Goal: Information Seeking & Learning: Learn about a topic

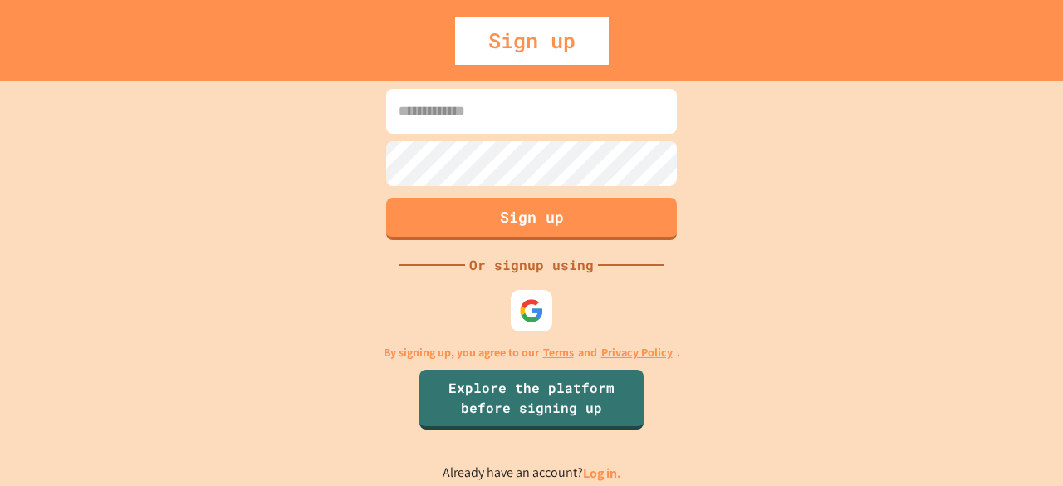
click at [605, 471] on link "Log in." at bounding box center [602, 472] width 38 height 17
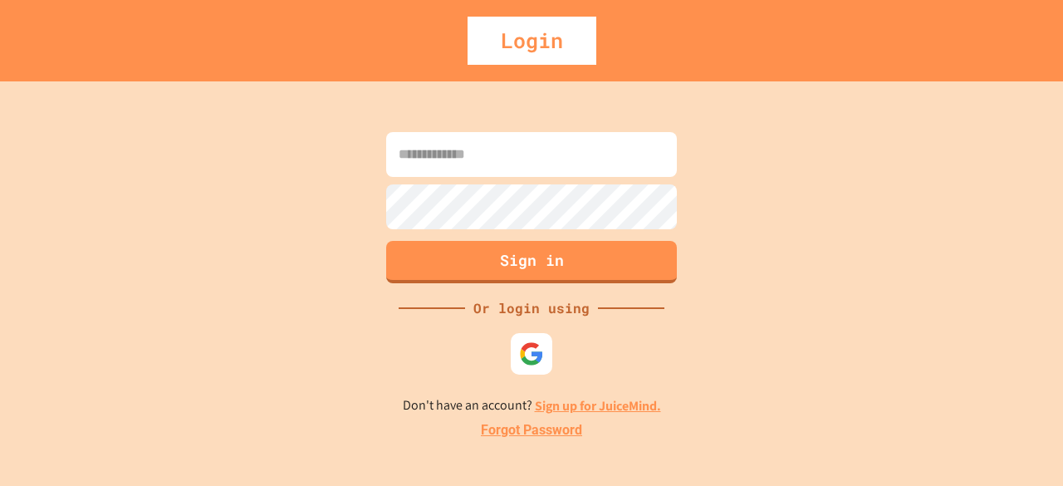
click at [542, 173] on input at bounding box center [531, 154] width 291 height 45
type input "**********"
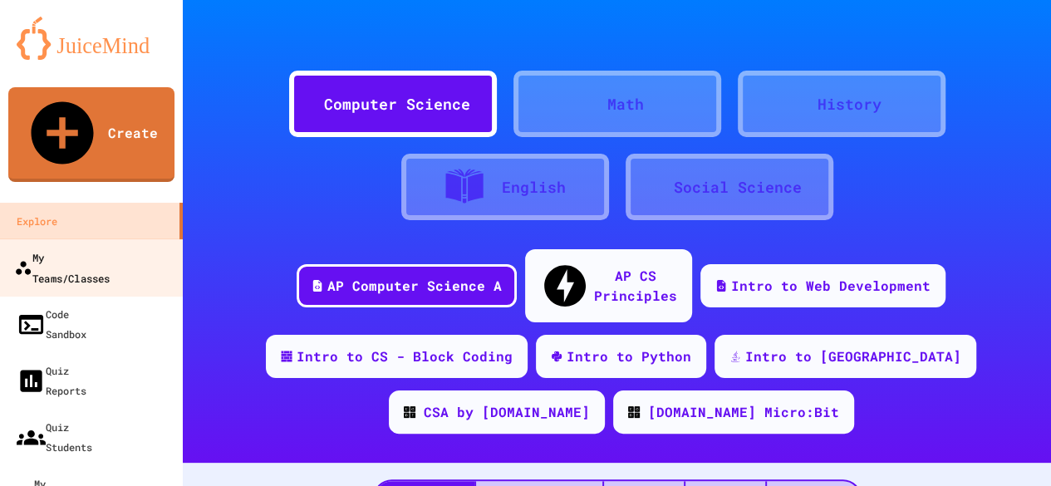
click at [103, 247] on div "My Teams/Classes" at bounding box center [62, 267] width 96 height 41
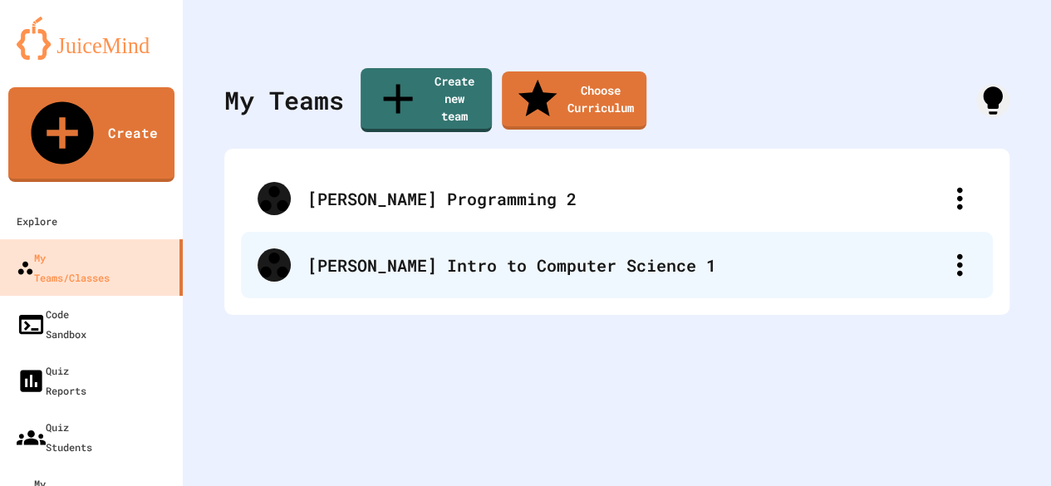
click at [598, 253] on div "[PERSON_NAME] Intro to Computer Science 1" at bounding box center [625, 265] width 636 height 25
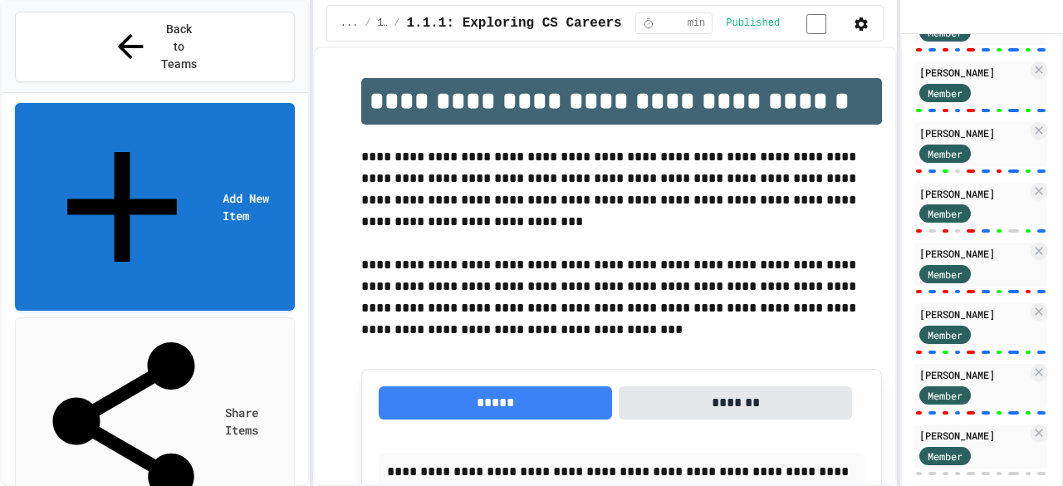
scroll to position [916, 0]
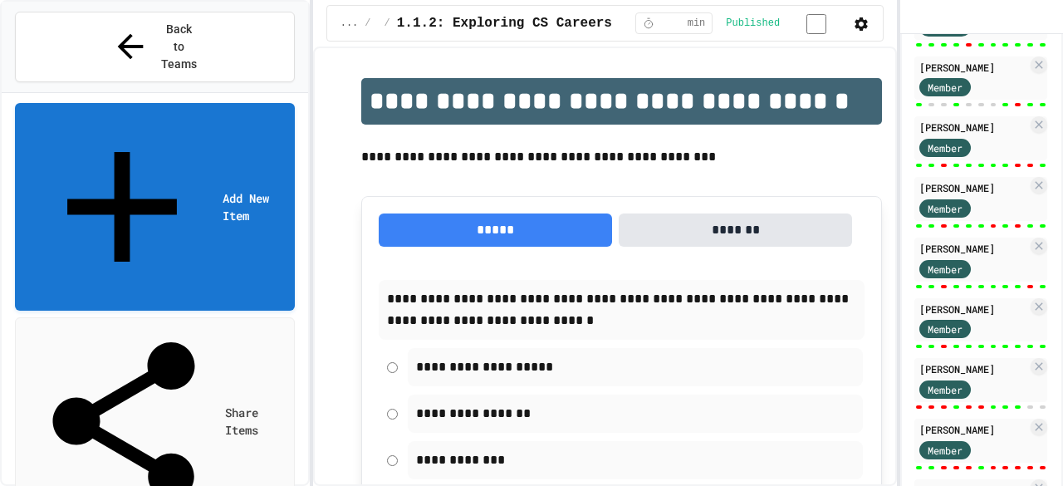
scroll to position [559, 0]
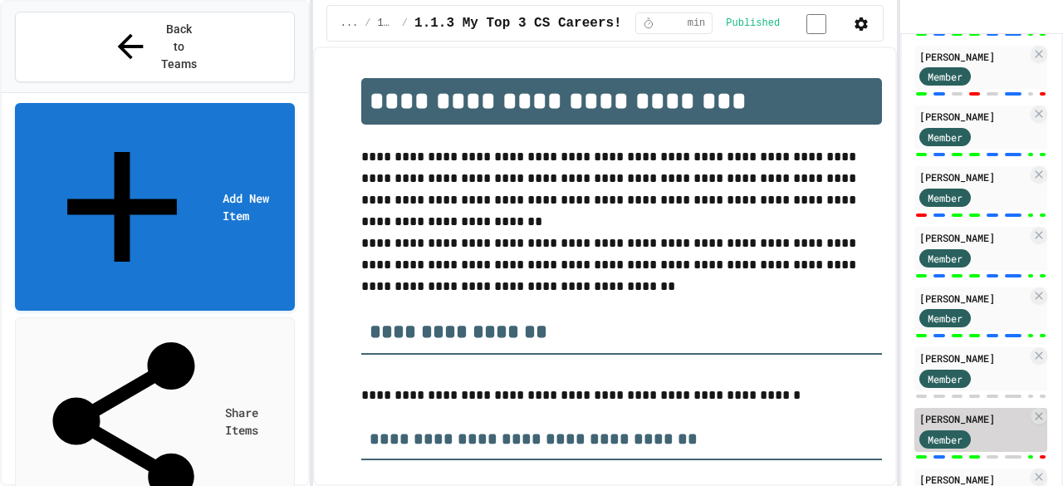
scroll to position [570, 0]
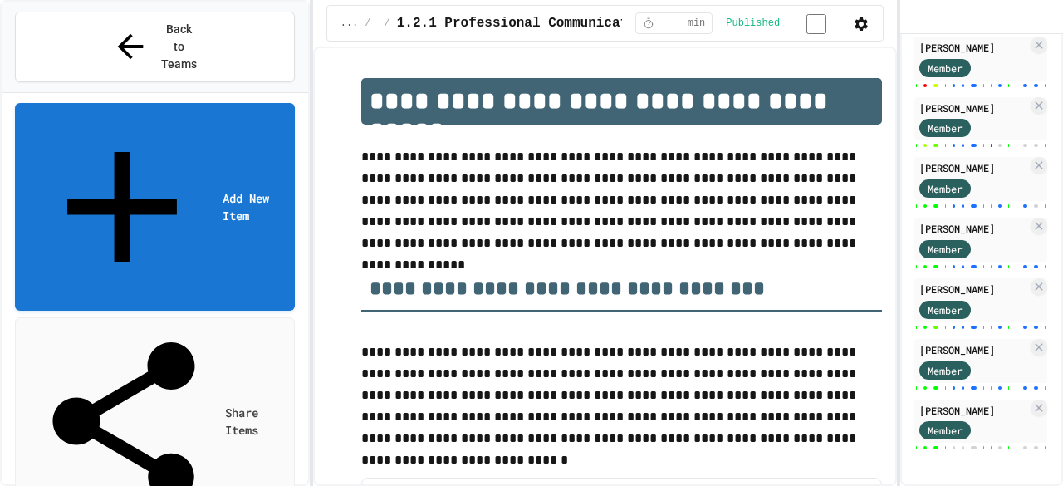
scroll to position [1021, 0]
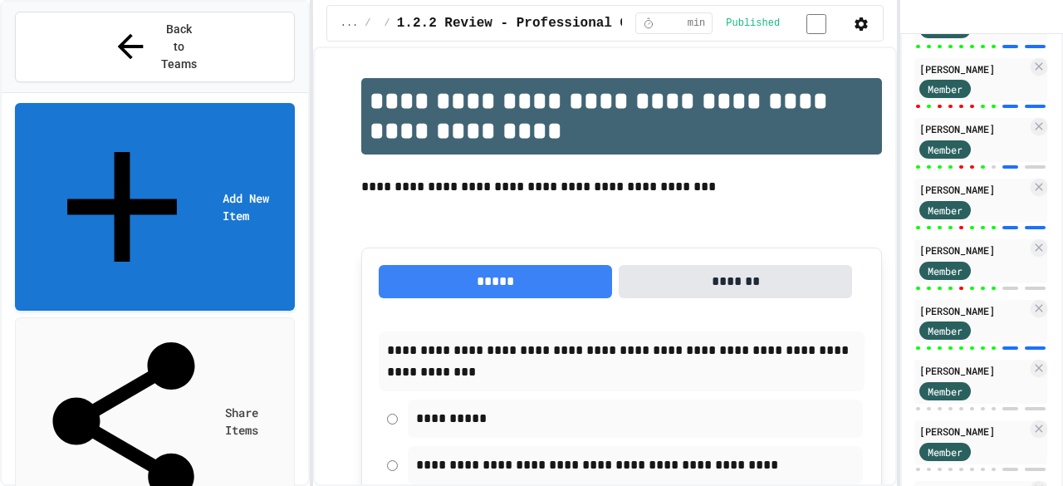
scroll to position [557, 0]
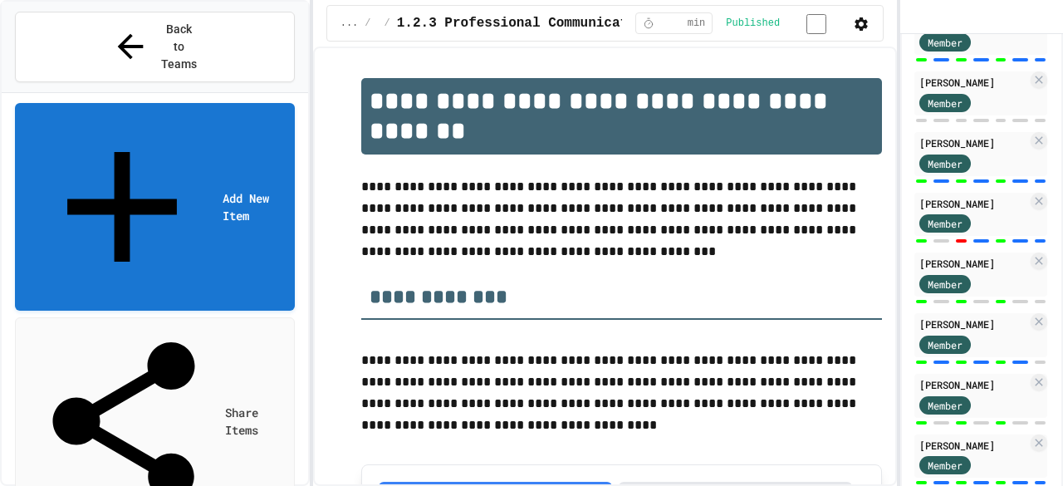
scroll to position [439, 0]
